Goal: Navigation & Orientation: Go to known website

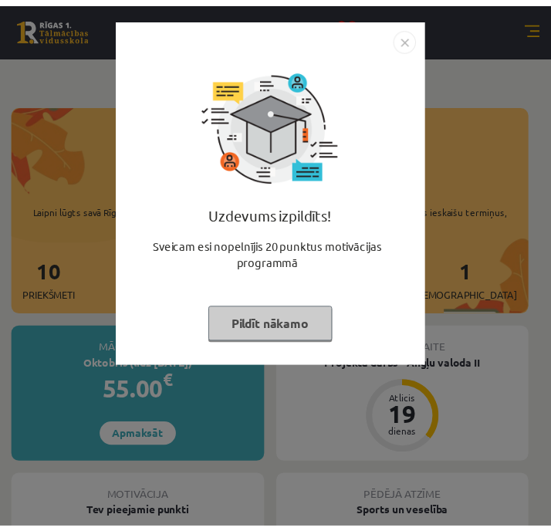
scroll to position [286, 0]
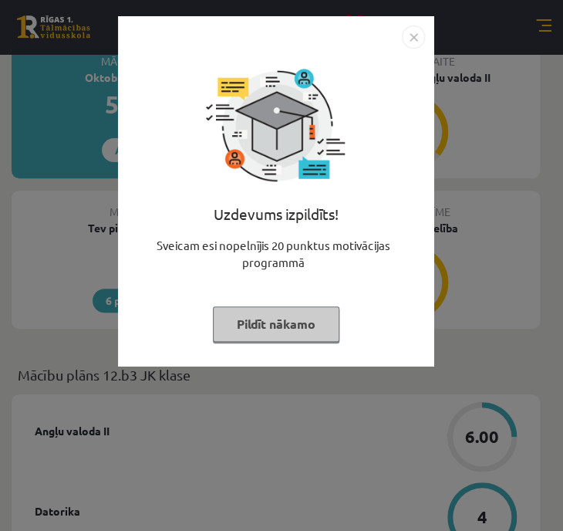
click at [412, 29] on img "Close" at bounding box center [413, 36] width 23 height 23
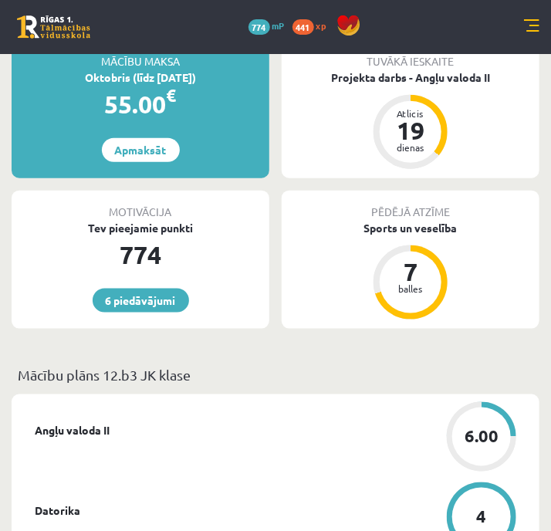
scroll to position [0, 0]
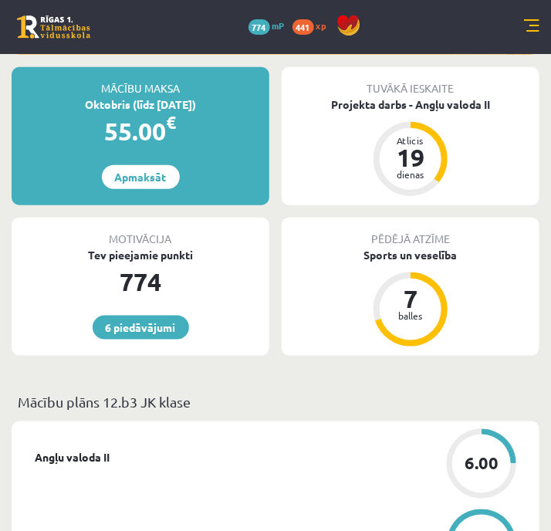
scroll to position [252, 0]
